Goal: Complete application form

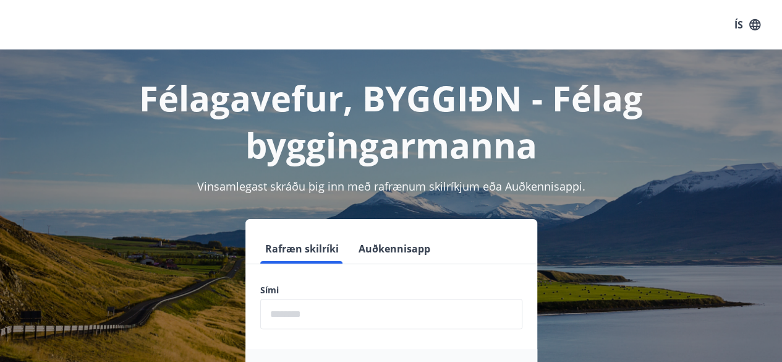
scroll to position [123, 0]
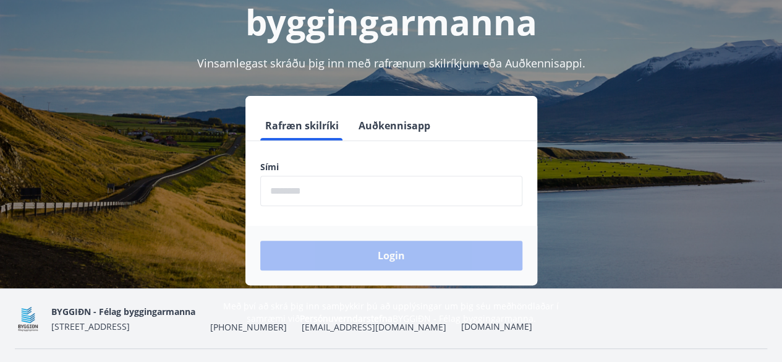
click at [282, 195] on input "phone" at bounding box center [391, 191] width 262 height 30
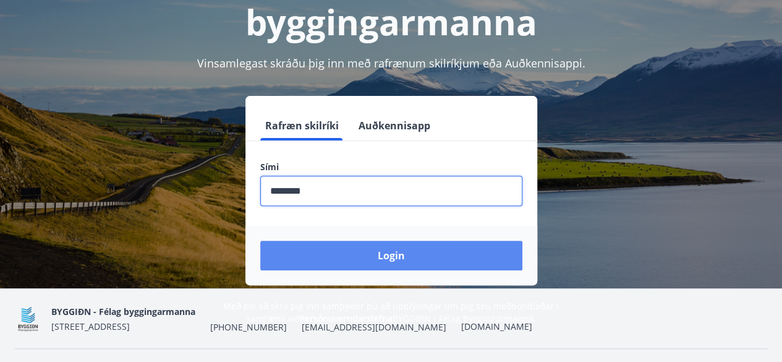
type input "********"
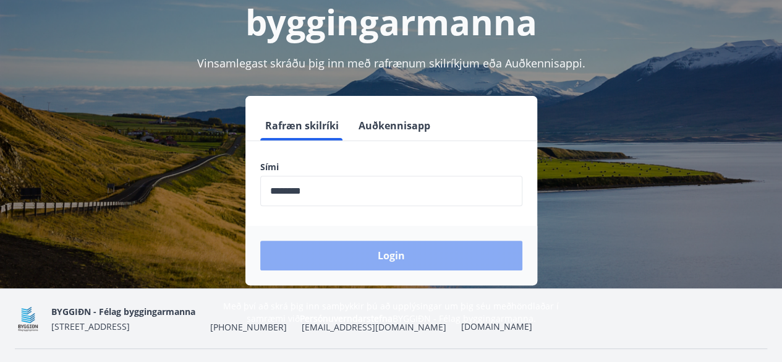
click at [379, 253] on button "Login" at bounding box center [391, 256] width 262 height 30
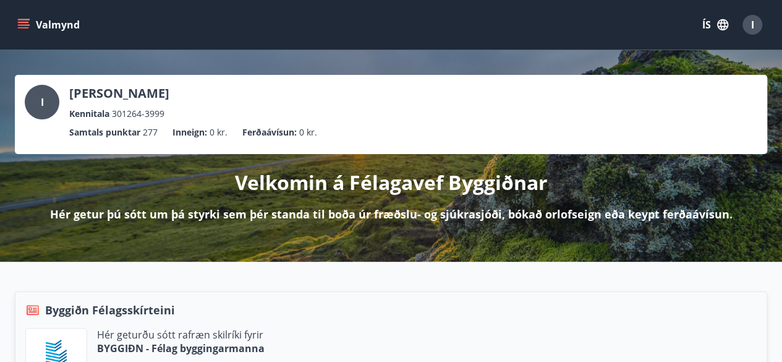
click at [25, 24] on icon "menu" at bounding box center [25, 24] width 14 height 1
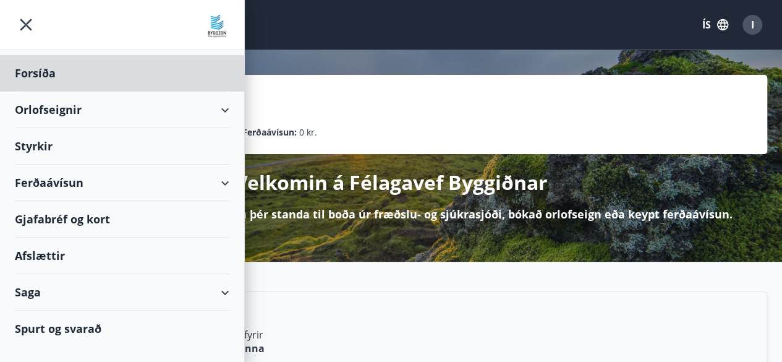
click at [40, 145] on div "Styrkir" at bounding box center [122, 146] width 215 height 36
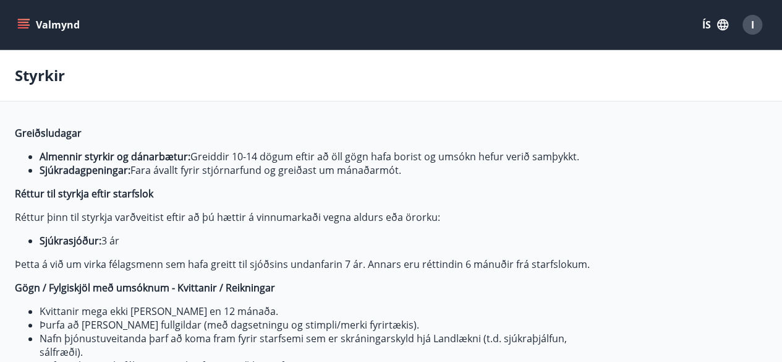
type input "***"
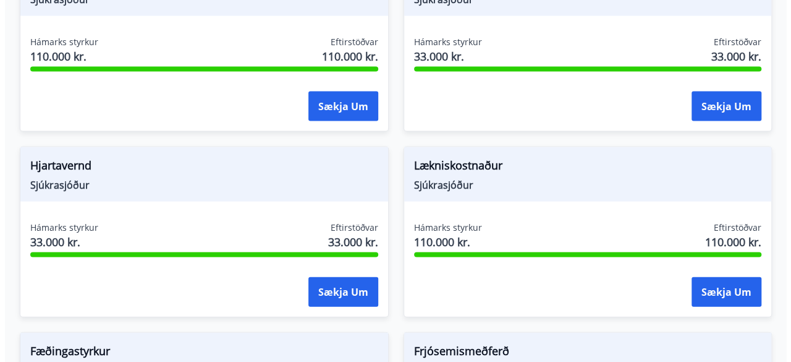
scroll to position [1236, 0]
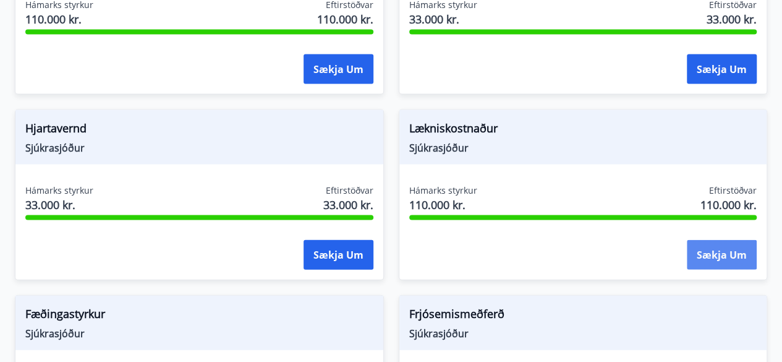
click at [725, 250] on button "Sækja um" at bounding box center [722, 255] width 70 height 30
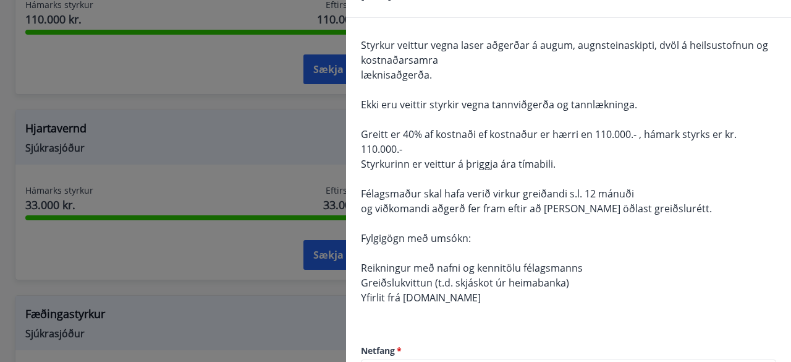
scroll to position [0, 0]
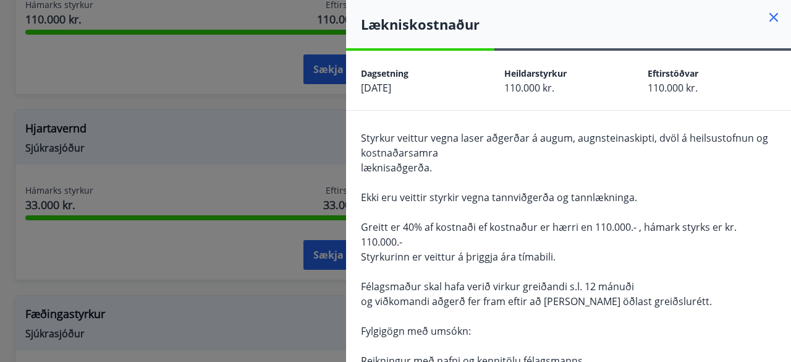
click at [756, 24] on h4 "Lækniskostnaður" at bounding box center [576, 24] width 430 height 19
click at [767, 17] on icon at bounding box center [774, 17] width 15 height 15
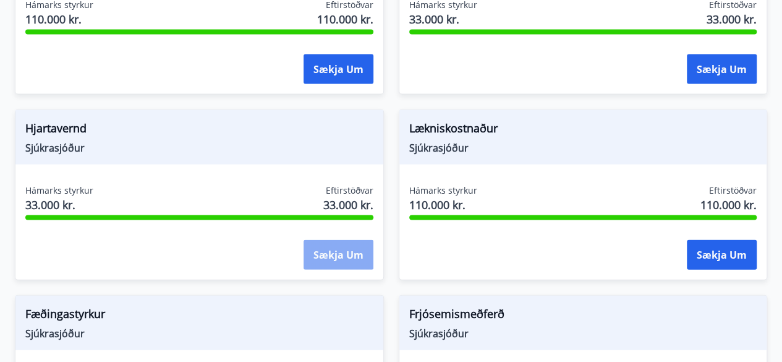
click at [324, 252] on button "Sækja um" at bounding box center [339, 255] width 70 height 30
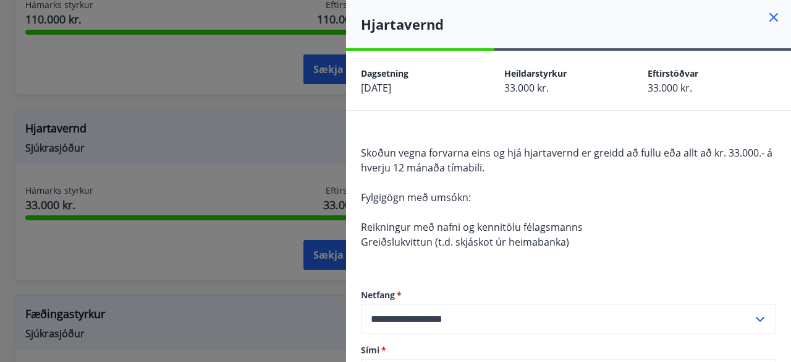
click at [770, 19] on icon at bounding box center [774, 17] width 9 height 9
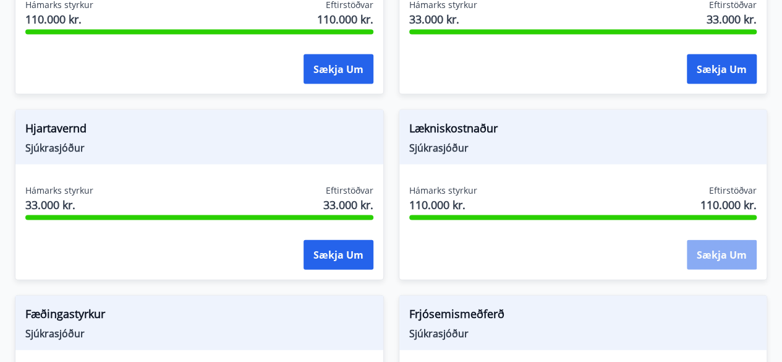
click at [720, 252] on button "Sækja um" at bounding box center [722, 255] width 70 height 30
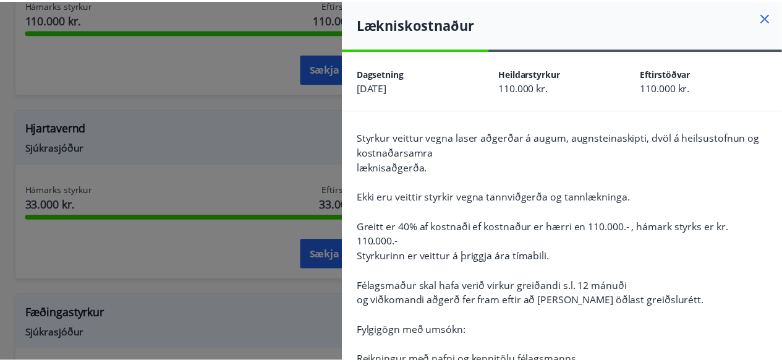
scroll to position [7, 0]
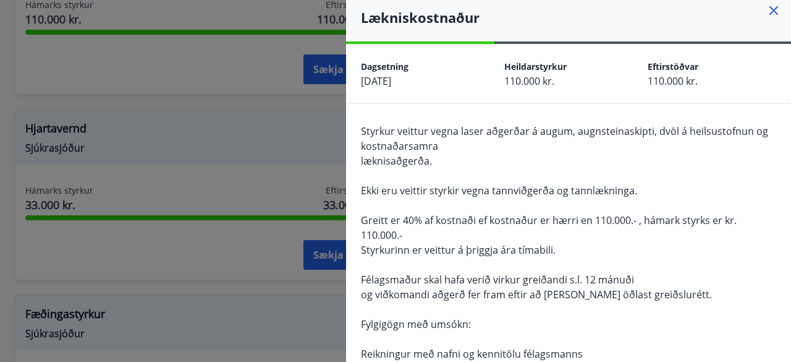
click at [768, 14] on icon at bounding box center [774, 10] width 15 height 15
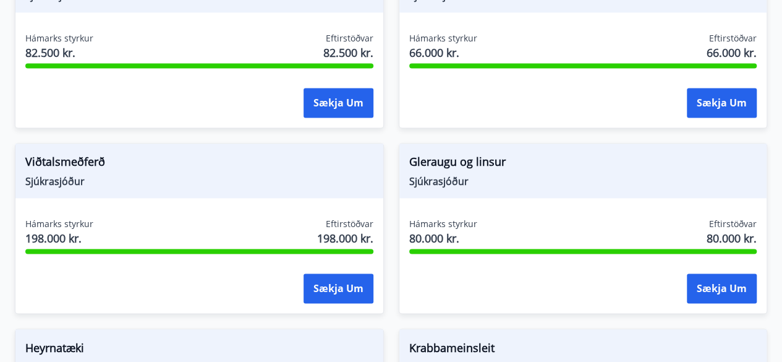
scroll to position [834, 0]
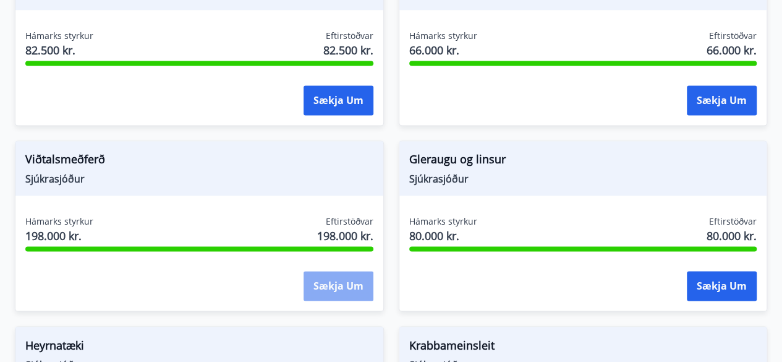
click at [334, 283] on button "Sækja um" at bounding box center [339, 286] width 70 height 30
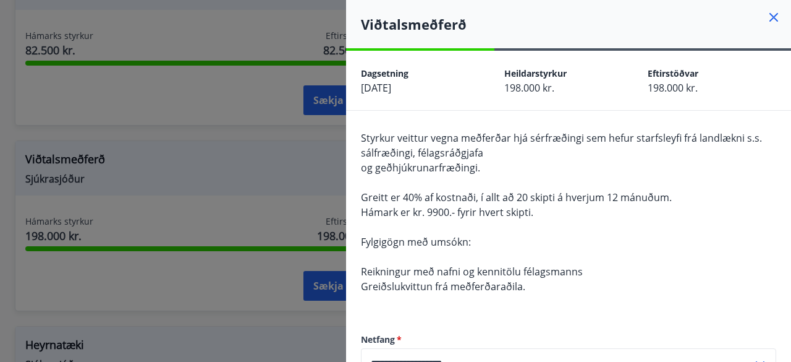
click at [770, 17] on icon at bounding box center [774, 17] width 15 height 15
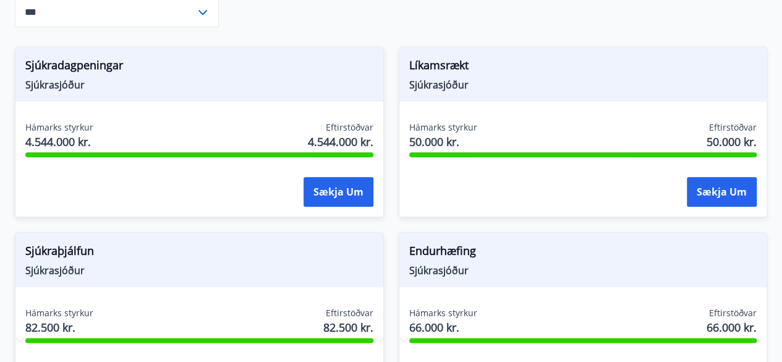
scroll to position [568, 0]
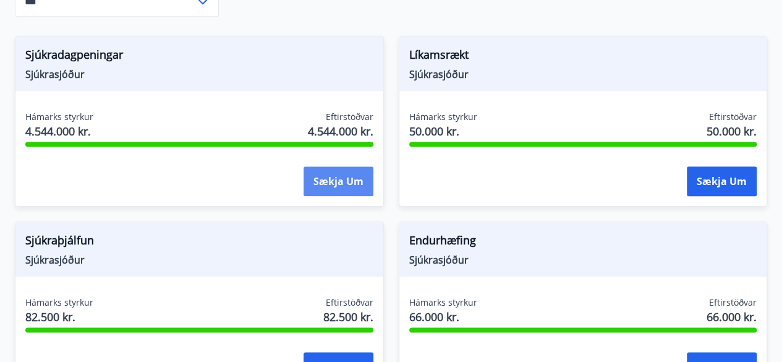
click at [338, 180] on button "Sækja um" at bounding box center [339, 181] width 70 height 30
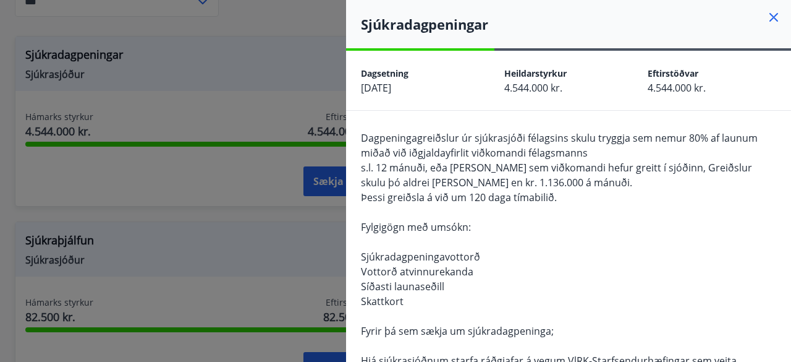
click at [767, 16] on icon at bounding box center [774, 17] width 15 height 15
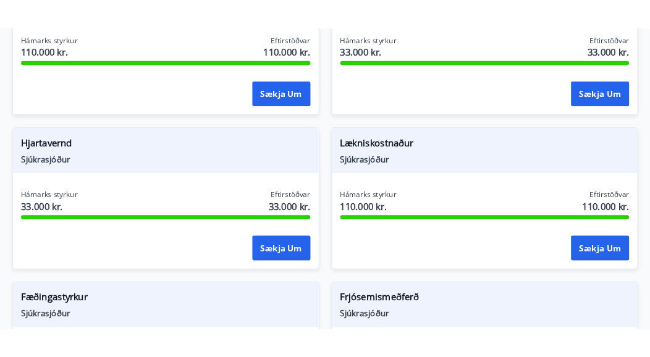
scroll to position [1224, 0]
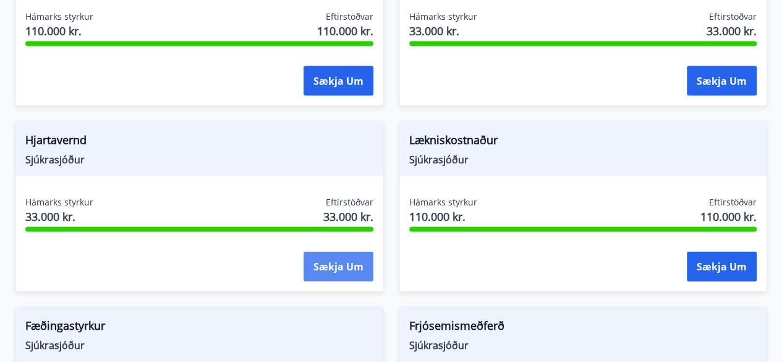
click at [350, 264] on button "Sækja um" at bounding box center [339, 267] width 70 height 30
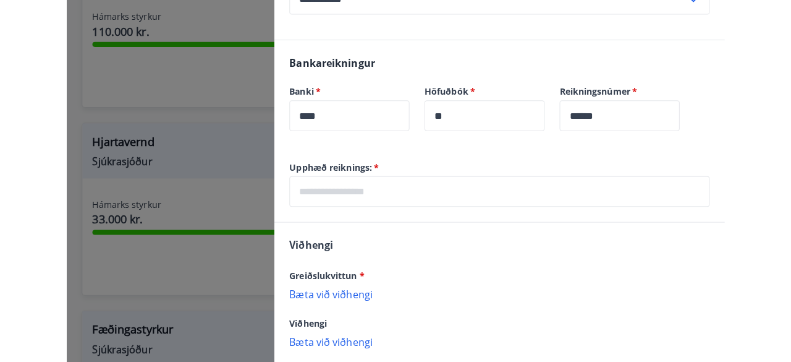
scroll to position [425, 0]
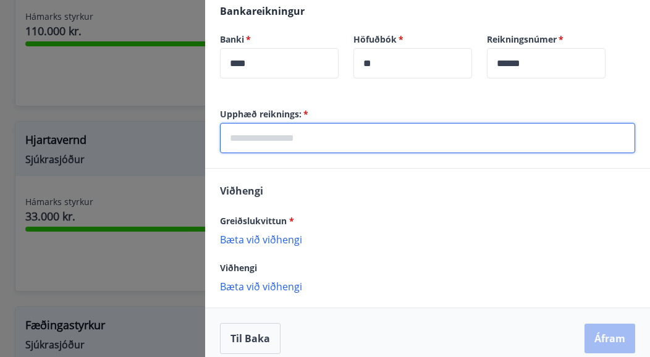
click at [251, 136] on input "text" at bounding box center [428, 138] width 416 height 30
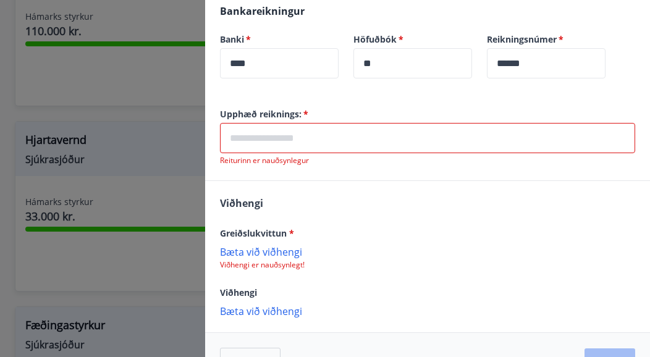
click at [256, 239] on div "Greiðslukvittun * [PERSON_NAME] við viðhengi Viðhengi er nauðsynlegt!" at bounding box center [428, 248] width 416 height 45
click at [274, 133] on input "text" at bounding box center [428, 138] width 416 height 30
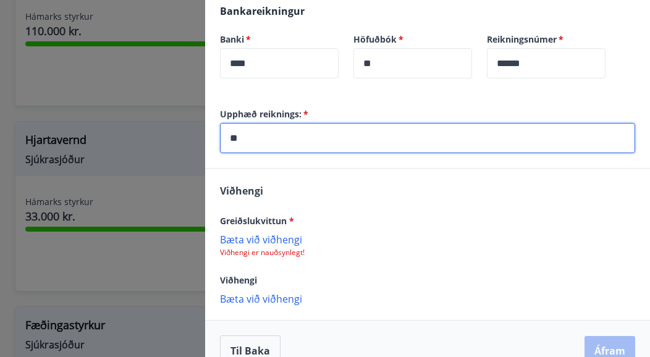
type input "*"
click at [404, 213] on div "Greiðslukvittun *" at bounding box center [428, 220] width 416 height 15
click at [266, 135] on input "*****" at bounding box center [428, 138] width 416 height 30
type input "*"
type input "*****"
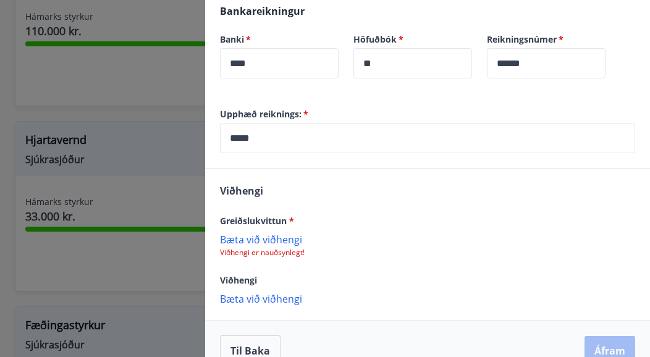
click at [331, 192] on div "Viðhengi Greiðslukvittun * [PERSON_NAME] við viðhengi Viðhengi er nauðsynlegt! …" at bounding box center [427, 244] width 445 height 151
click at [266, 237] on p "Bæta við viðhengi" at bounding box center [428, 239] width 416 height 12
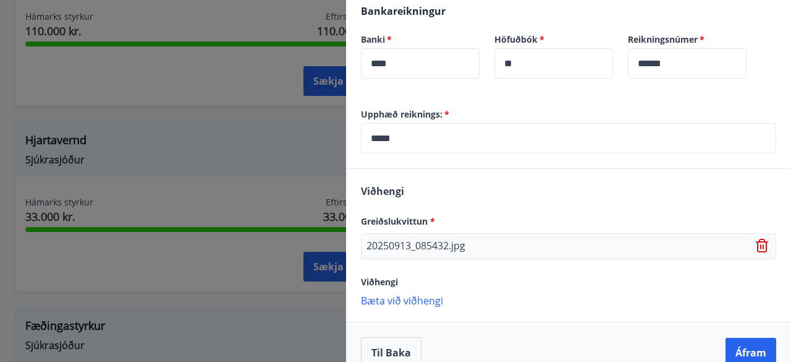
click at [413, 298] on p "Bæta við viðhengi" at bounding box center [569, 300] width 416 height 12
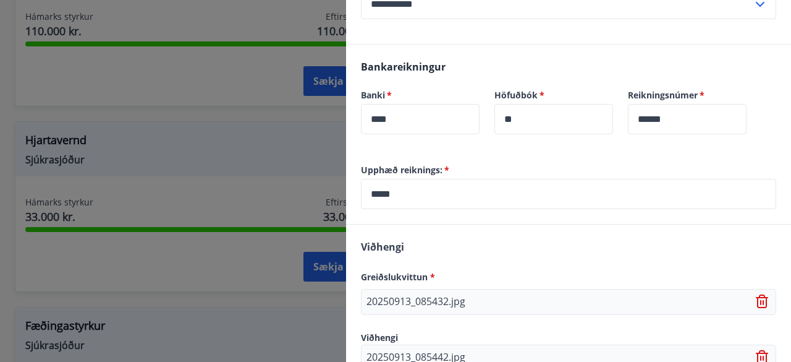
scroll to position [471, 0]
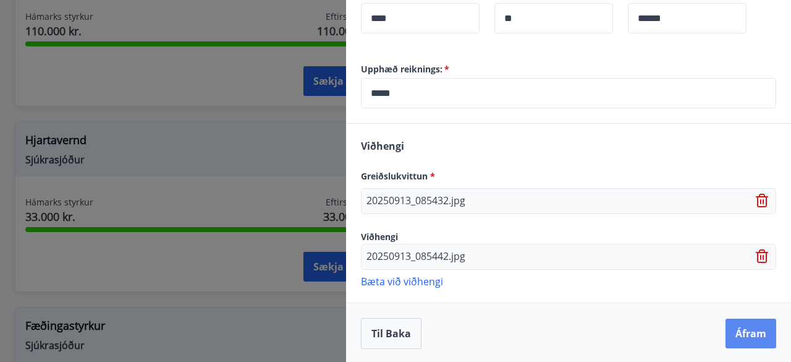
click at [742, 325] on button "Áfram" at bounding box center [751, 333] width 51 height 30
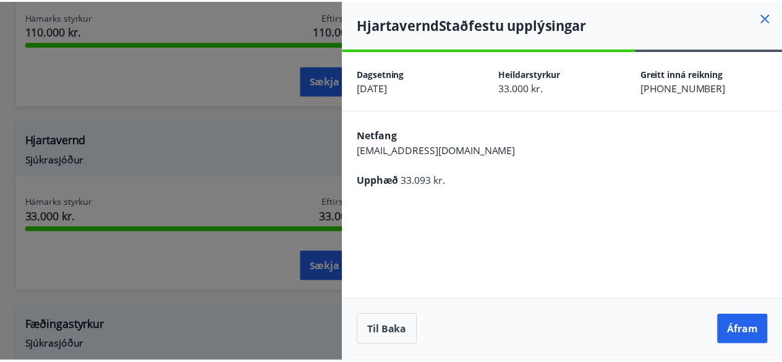
scroll to position [0, 0]
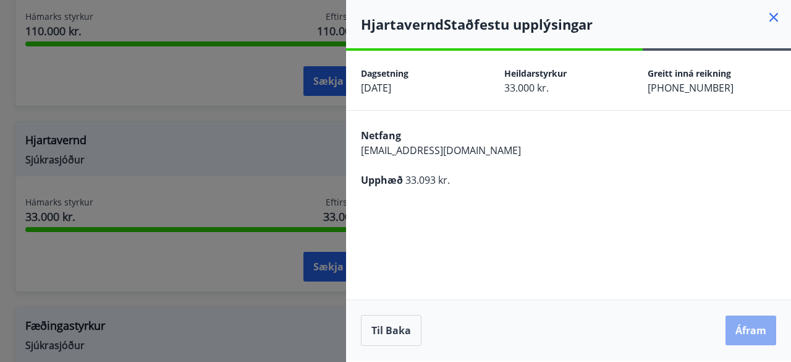
drag, startPoint x: 742, startPoint y: 325, endPoint x: 754, endPoint y: 324, distance: 12.4
click at [754, 324] on button "Áfram" at bounding box center [751, 330] width 51 height 30
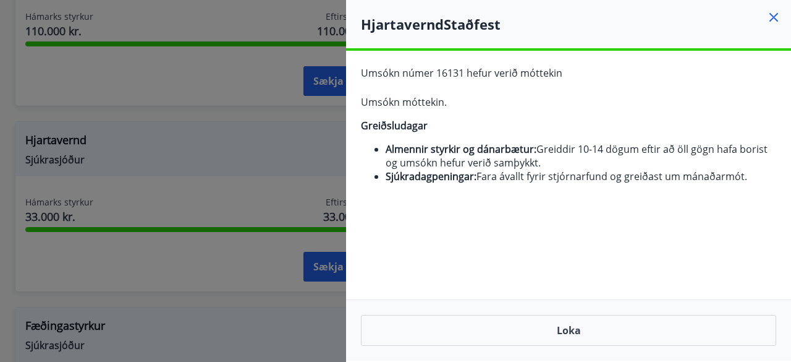
click at [774, 12] on icon at bounding box center [774, 17] width 15 height 15
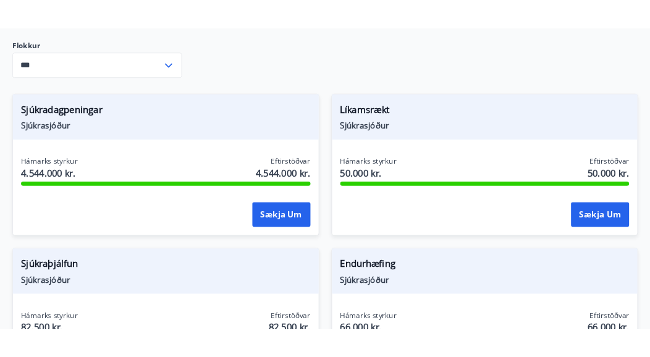
scroll to position [568, 0]
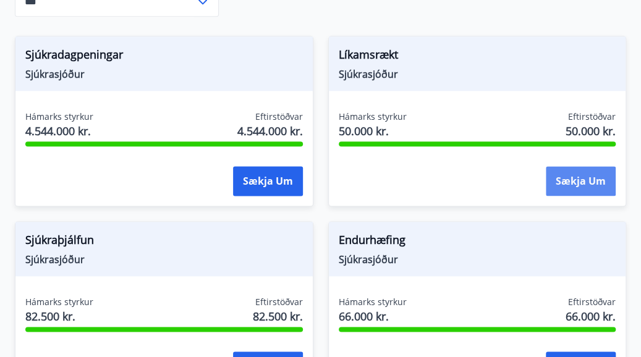
click at [570, 180] on button "Sækja um" at bounding box center [581, 181] width 70 height 30
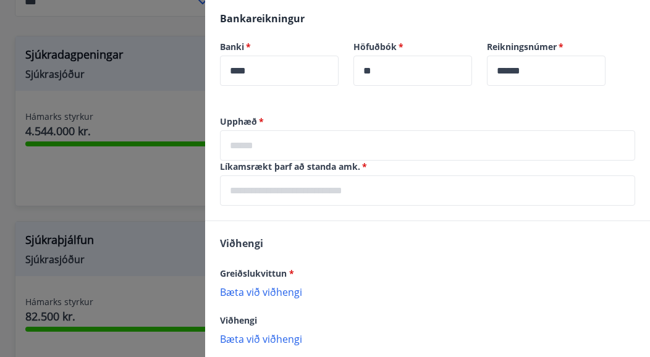
scroll to position [453, 0]
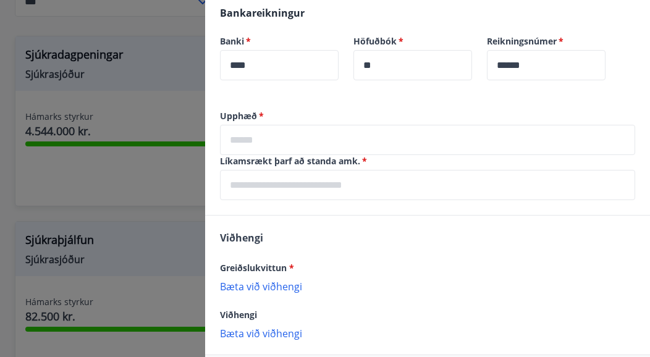
click at [265, 139] on input "text" at bounding box center [428, 140] width 416 height 30
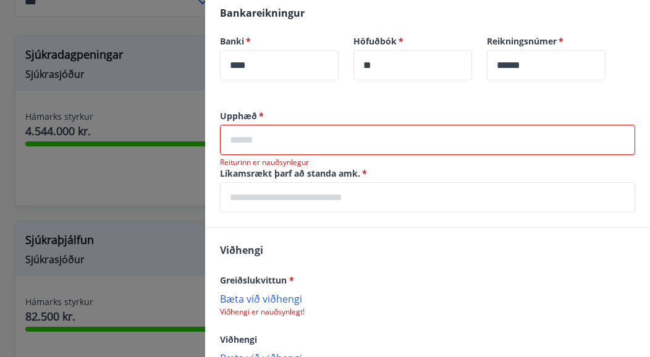
click at [265, 296] on p "Bæta við viðhengi" at bounding box center [428, 298] width 416 height 12
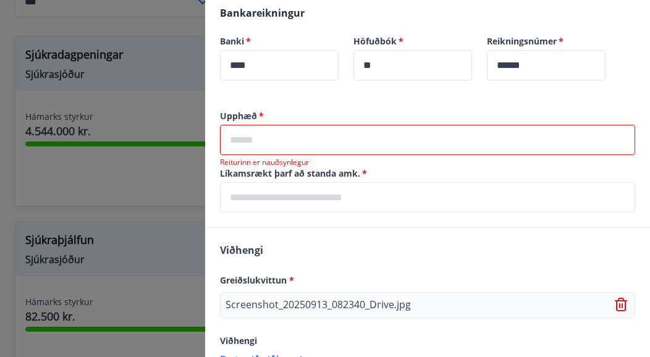
scroll to position [537, 0]
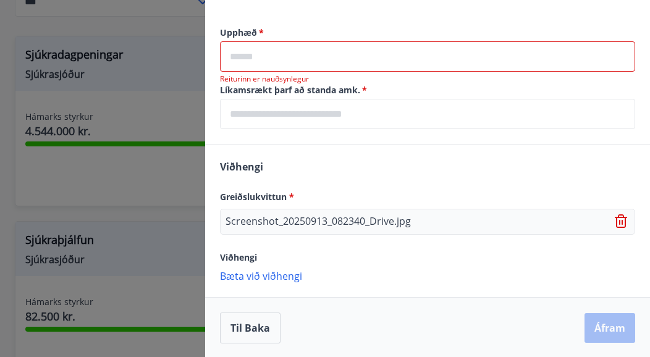
click at [275, 276] on p "Bæta við viðhengi" at bounding box center [428, 276] width 416 height 12
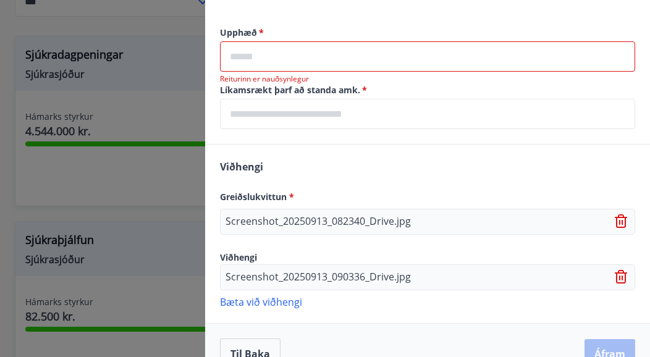
click at [282, 65] on input "text" at bounding box center [428, 56] width 416 height 30
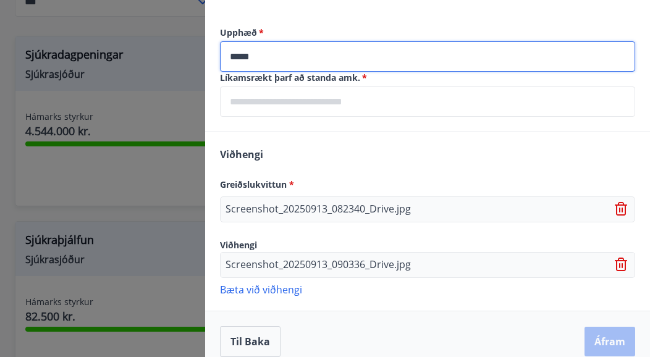
type input "*****"
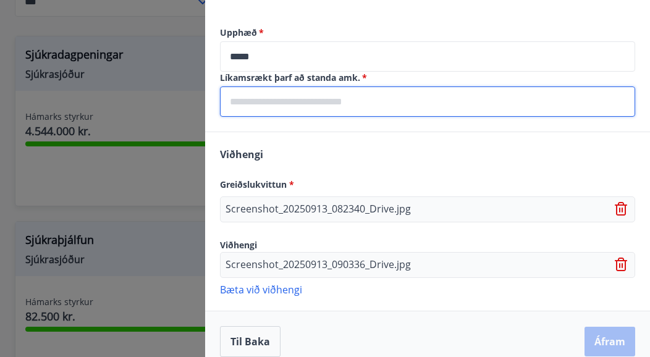
click at [503, 108] on input "text" at bounding box center [428, 102] width 416 height 30
drag, startPoint x: 297, startPoint y: 87, endPoint x: 650, endPoint y: 147, distance: 358.6
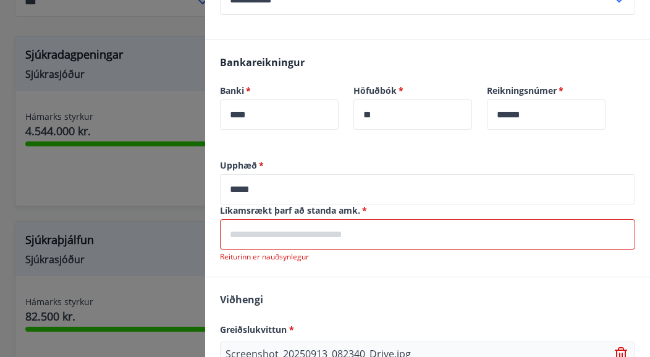
scroll to position [491, 0]
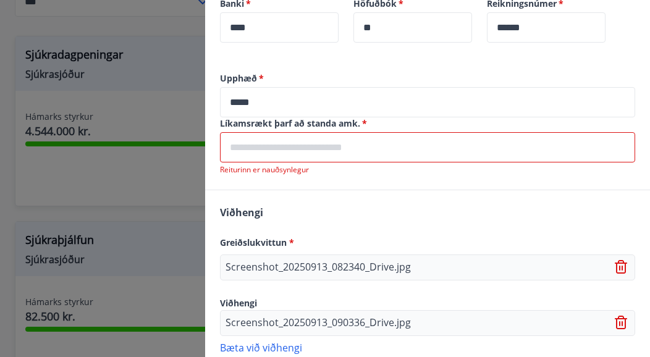
click at [260, 144] on input "text" at bounding box center [428, 147] width 416 height 30
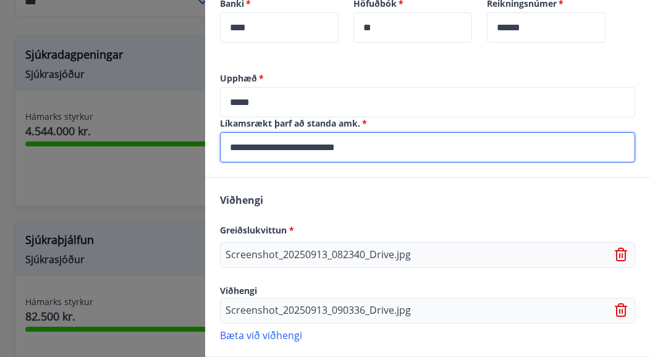
type input "**********"
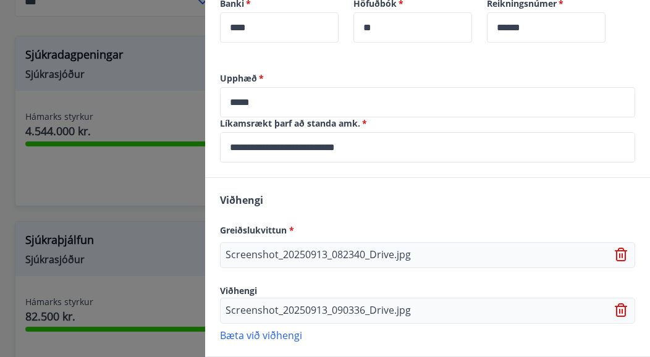
scroll to position [550, 0]
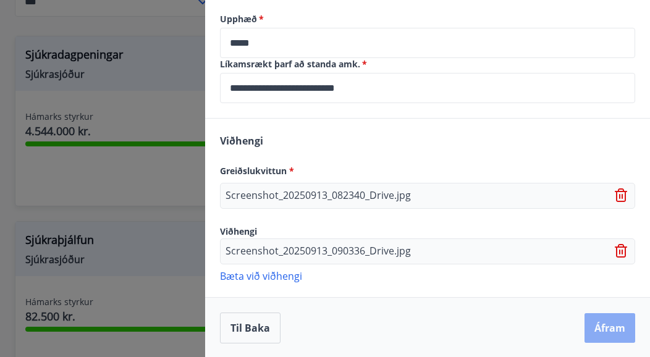
click at [606, 328] on button "Áfram" at bounding box center [610, 328] width 51 height 30
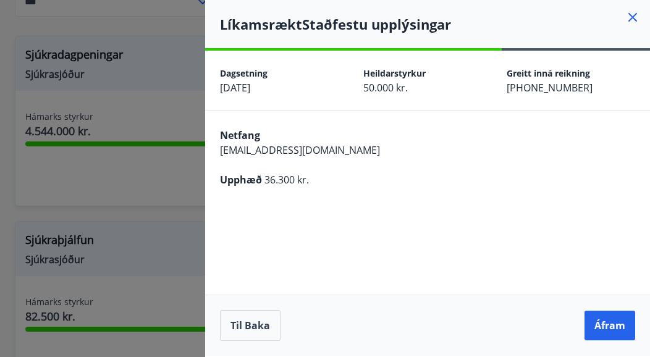
click at [606, 328] on button "Áfram" at bounding box center [610, 326] width 51 height 30
